Goal: Complete application form

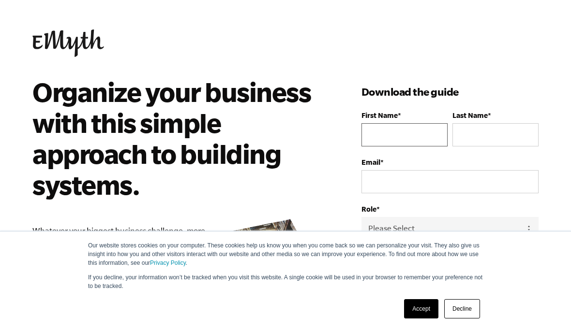
click at [418, 130] on input "First Name *" at bounding box center [404, 134] width 86 height 23
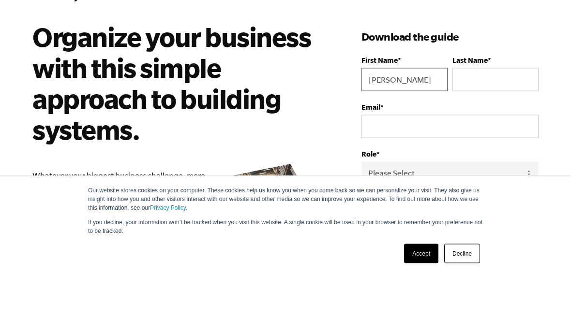
type input "[PERSON_NAME]"
click at [486, 123] on input "Last Name *" at bounding box center [495, 134] width 86 height 23
type input "[PERSON_NAME]"
click at [406, 170] on input "Email *" at bounding box center [449, 181] width 177 height 23
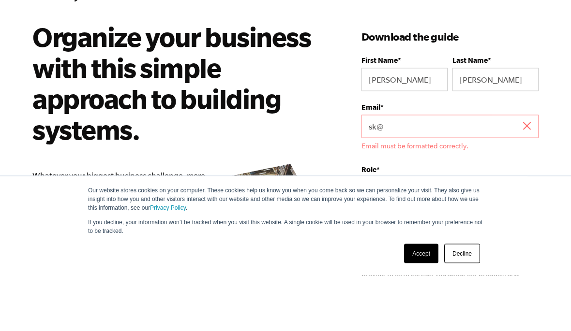
scroll to position [56, 0]
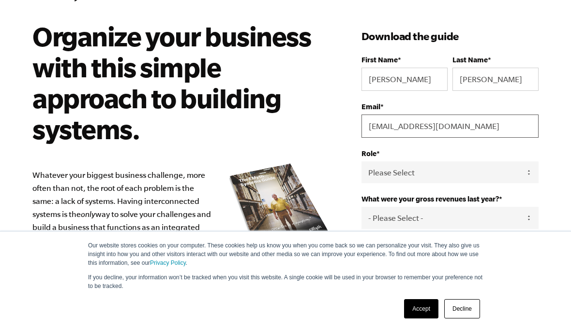
type input "[EMAIL_ADDRESS][DOMAIN_NAME]"
click at [430, 180] on select "Please Select Owner Partner / Co-Owner Executive Employee / Other" at bounding box center [449, 173] width 177 height 22
select select "Owner"
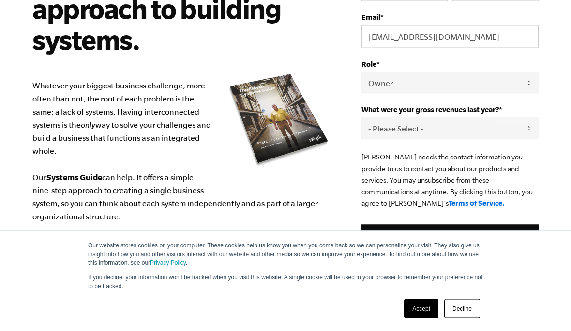
scroll to position [146, 0]
click at [525, 134] on select "- Please Select - 0-75K 76-150K 151-275K 276-500K 501-750K 751-1M 1-2.5M 2.5-5M…" at bounding box center [449, 128] width 177 height 22
select select "76-150K"
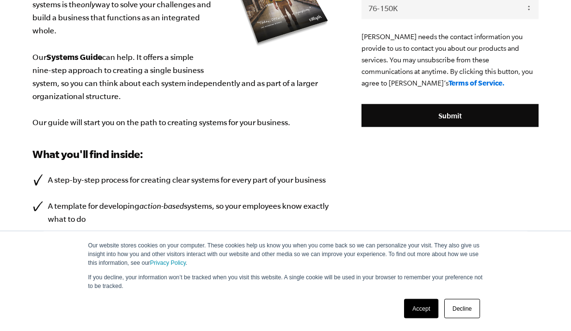
scroll to position [261, 0]
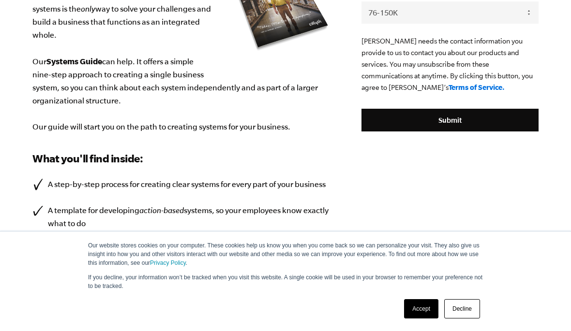
click at [501, 125] on input "Submit" at bounding box center [449, 120] width 177 height 23
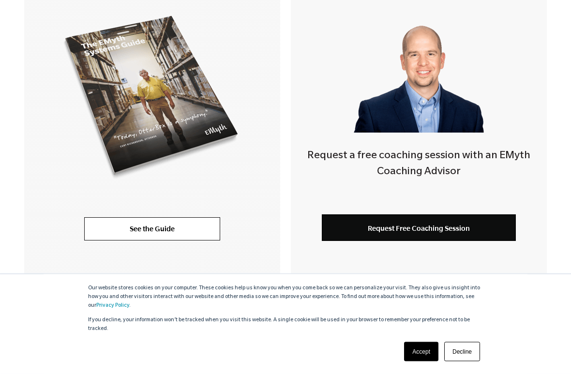
scroll to position [260, 0]
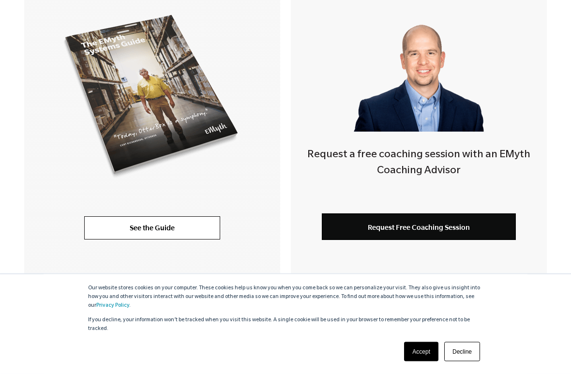
click at [126, 224] on link "See the Guide" at bounding box center [152, 228] width 136 height 23
